Goal: Information Seeking & Learning: Understand process/instructions

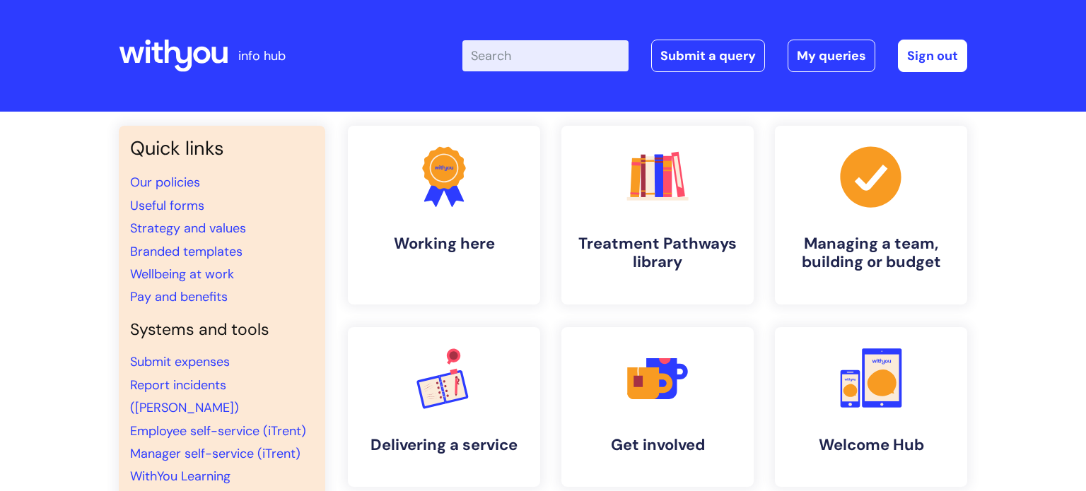
click at [515, 52] on input "Enter your search term here..." at bounding box center [545, 55] width 166 height 31
type input "my jou"
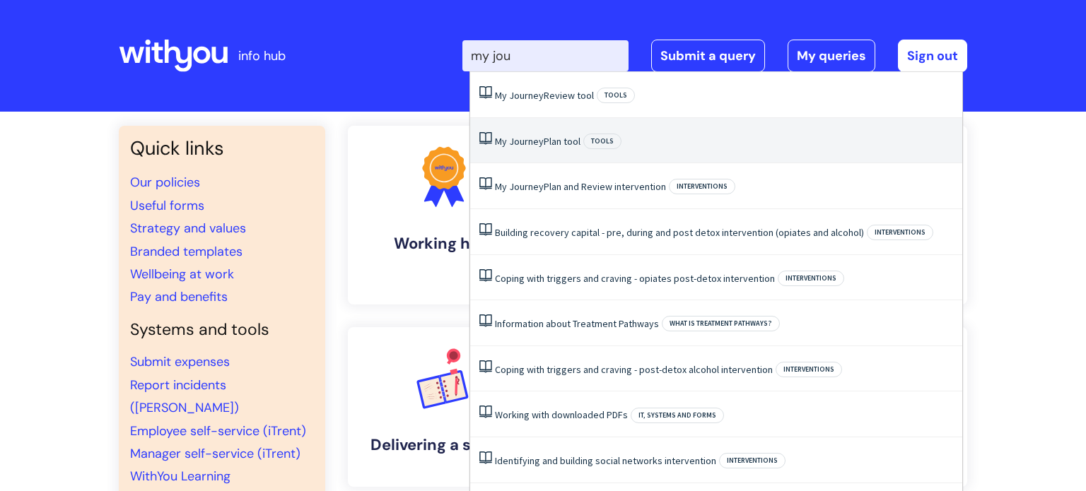
click at [542, 141] on span "Journey" at bounding box center [526, 141] width 35 height 13
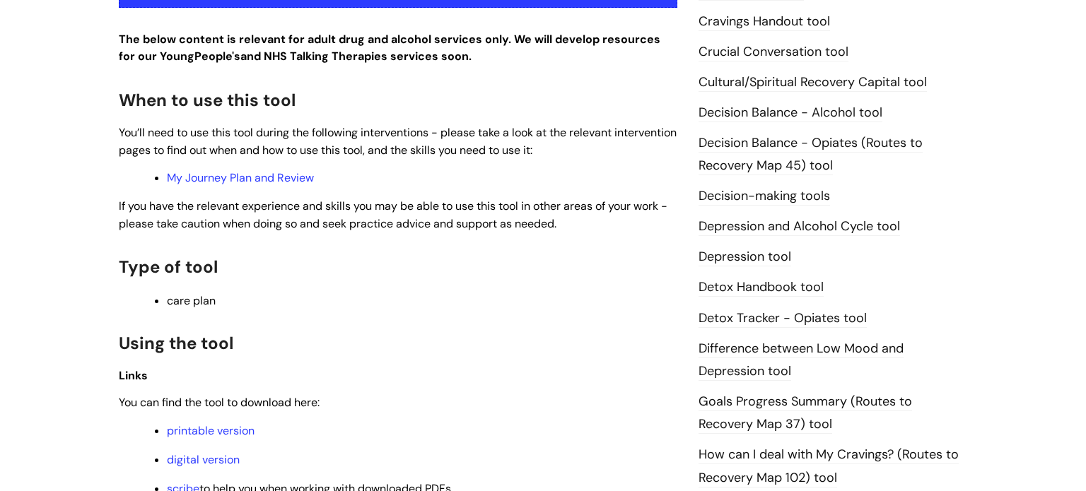
scroll to position [748, 0]
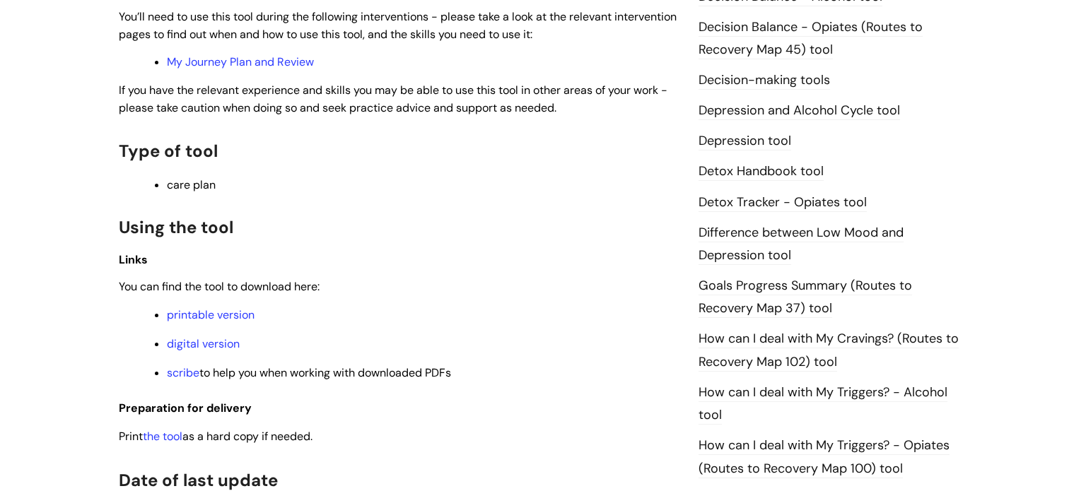
click at [204, 352] on p "digital version" at bounding box center [422, 345] width 511 height 16
click at [202, 349] on link "digital version" at bounding box center [203, 344] width 73 height 15
